Goal: Navigation & Orientation: Find specific page/section

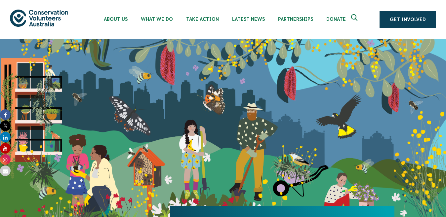
click at [358, 18] on icon "Expand search box" at bounding box center [355, 19] width 8 height 10
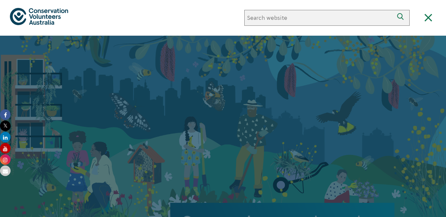
click at [321, 21] on input "Search website" at bounding box center [318, 18] width 149 height 16
type input "shop"
click at [394, 10] on button "Search" at bounding box center [402, 18] width 16 height 16
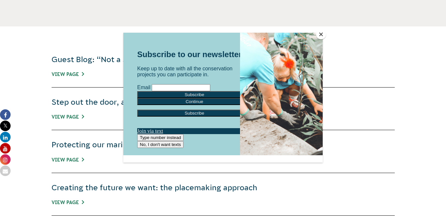
scroll to position [215, 0]
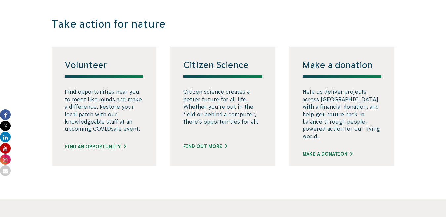
scroll to position [377, 0]
